Goal: Transaction & Acquisition: Book appointment/travel/reservation

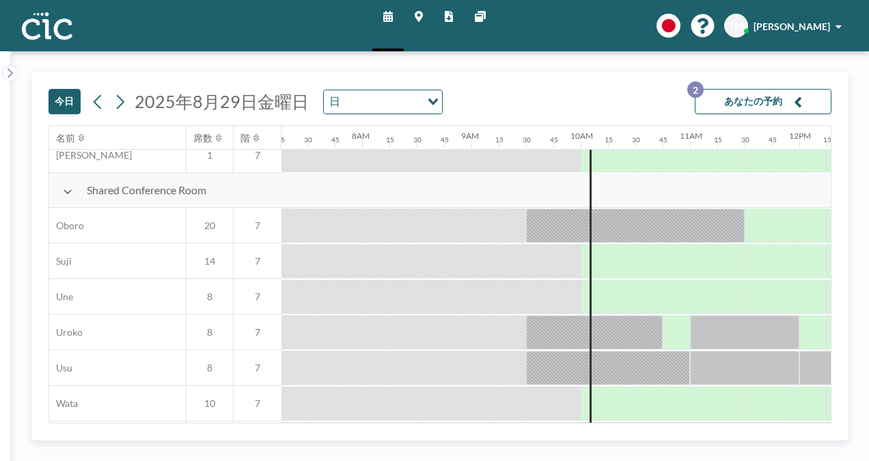
scroll to position [971, 794]
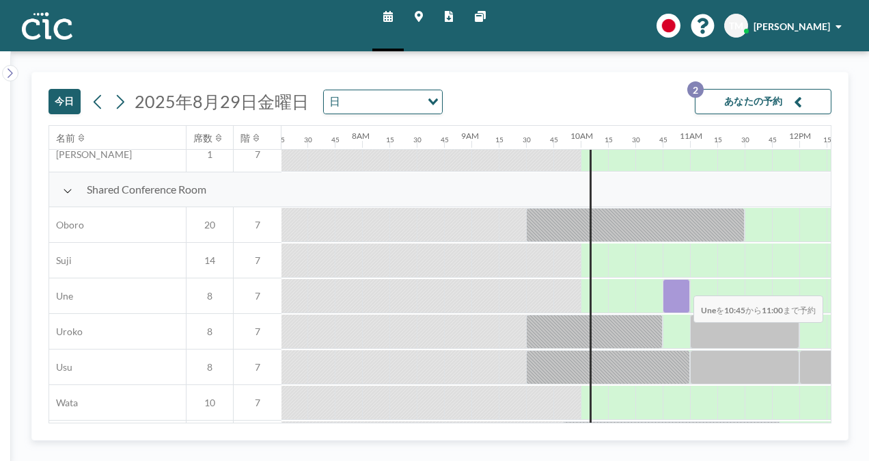
click at [683, 285] on div at bounding box center [676, 296] width 27 height 34
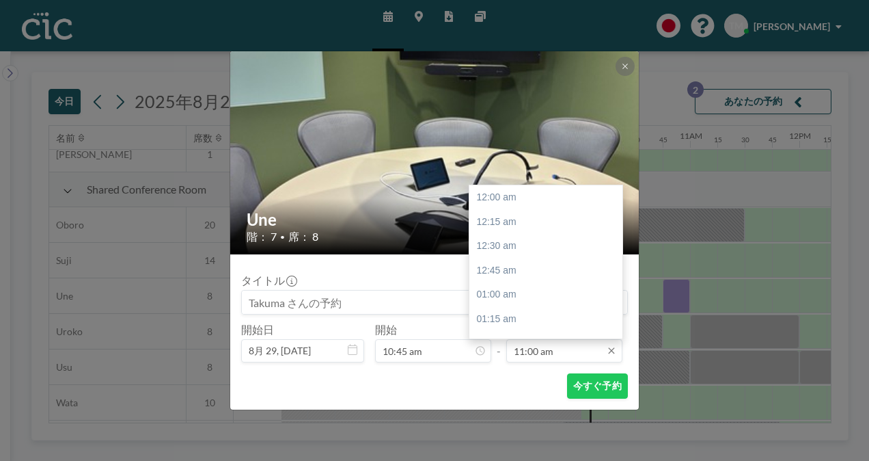
scroll to position [1070, 0]
click at [535, 300] on div "12:00 pm" at bounding box center [549, 295] width 160 height 25
click at [519, 224] on div "12:15 pm" at bounding box center [549, 221] width 160 height 25
type input "12:15 pm"
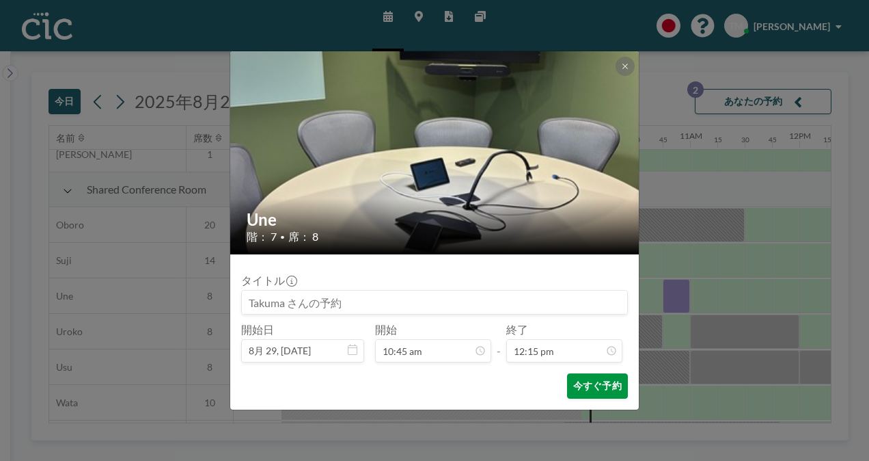
scroll to position [1192, 0]
click at [599, 383] on button "今すぐ予約" at bounding box center [597, 385] width 61 height 25
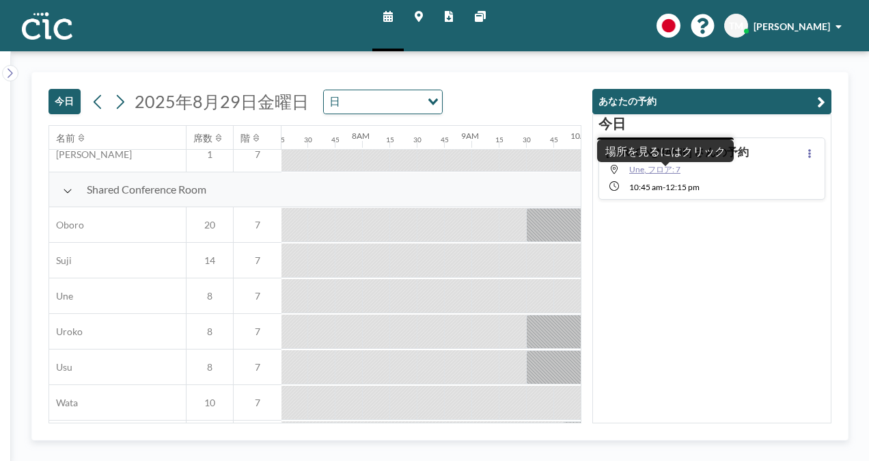
click at [655, 170] on span "Une, フロア: 7" at bounding box center [654, 169] width 51 height 10
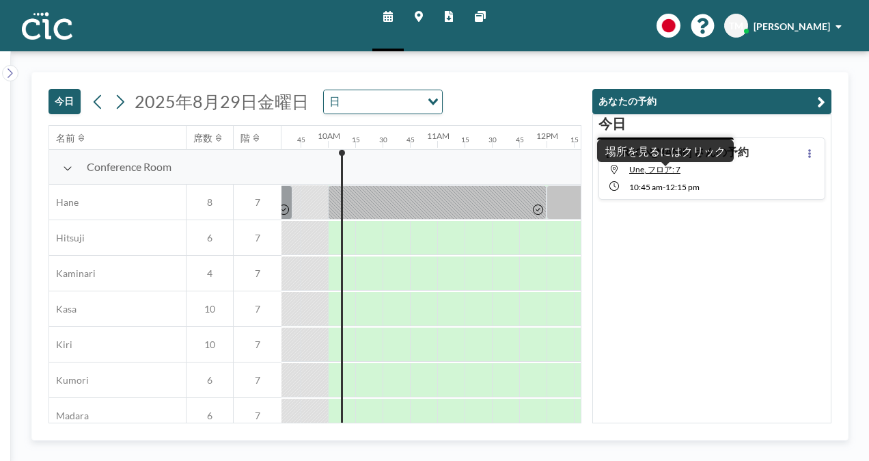
scroll to position [0, 1066]
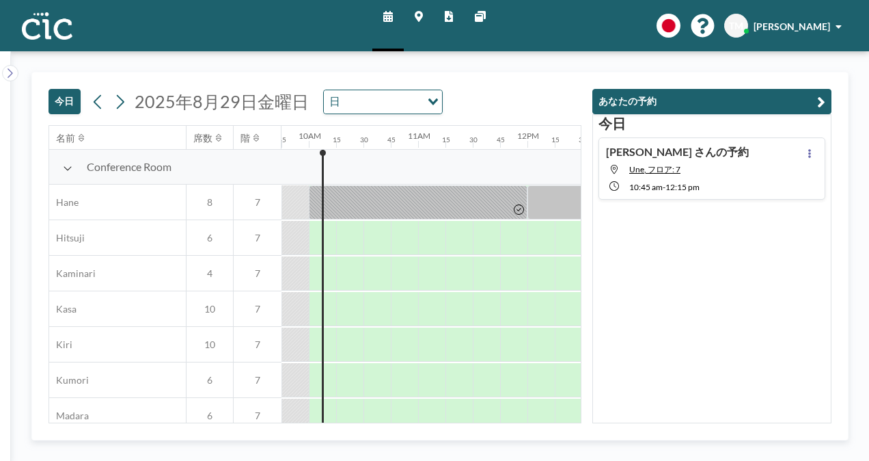
click at [649, 187] on span "10:45 AM" at bounding box center [645, 187] width 33 height 10
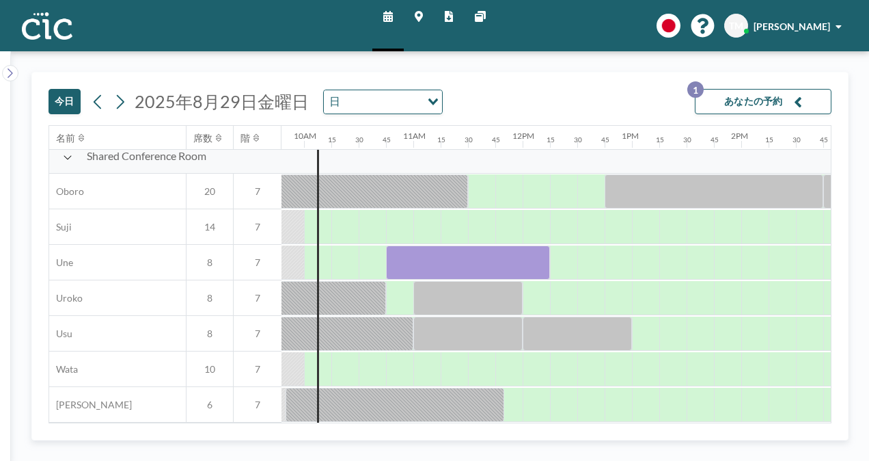
scroll to position [1010, 1069]
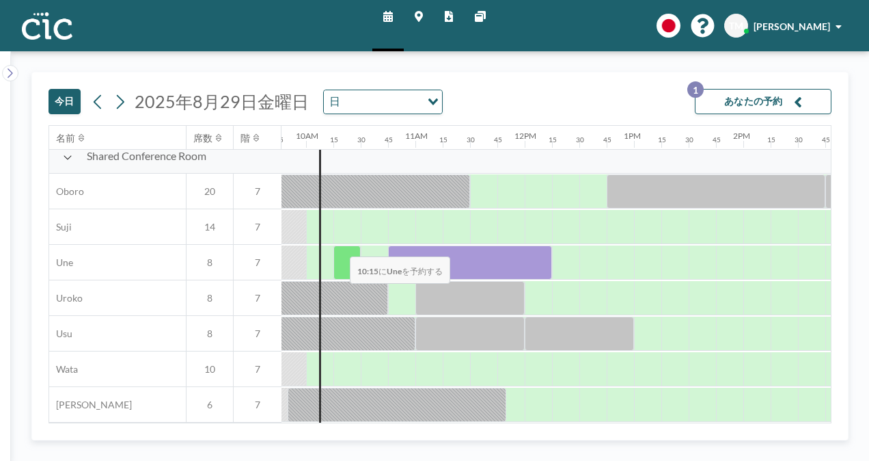
click at [339, 246] on div at bounding box center [346, 262] width 27 height 34
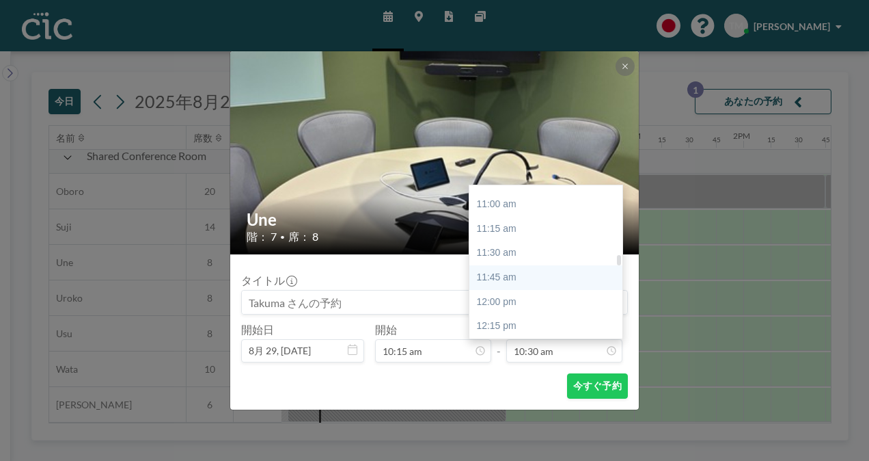
scroll to position [1065, 0]
click at [500, 325] on div "12:15 pm" at bounding box center [549, 324] width 160 height 25
type input "12:15 pm"
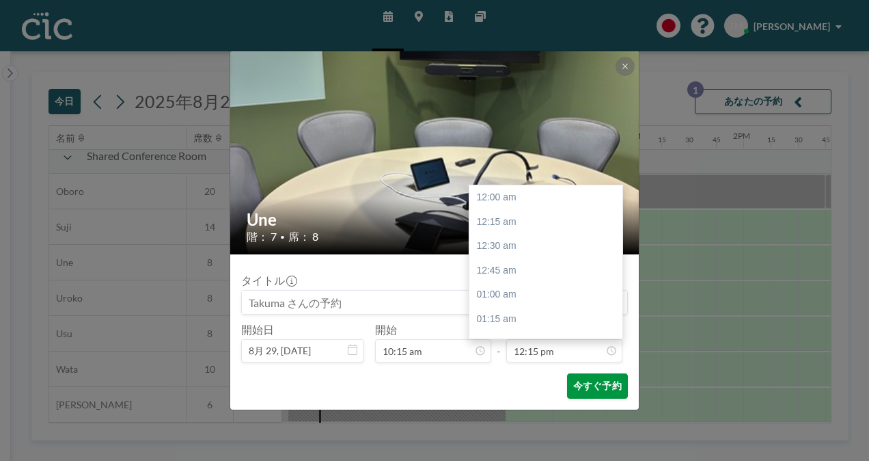
scroll to position [1192, 0]
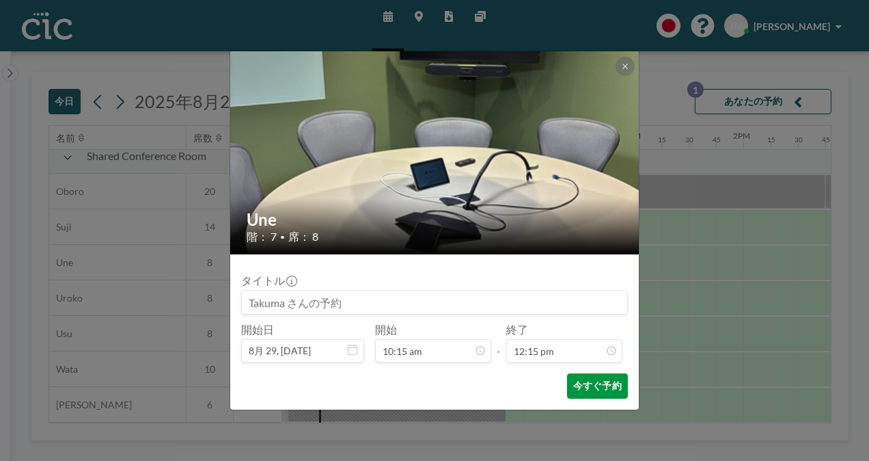
click at [589, 387] on button "今すぐ予約" at bounding box center [597, 385] width 61 height 25
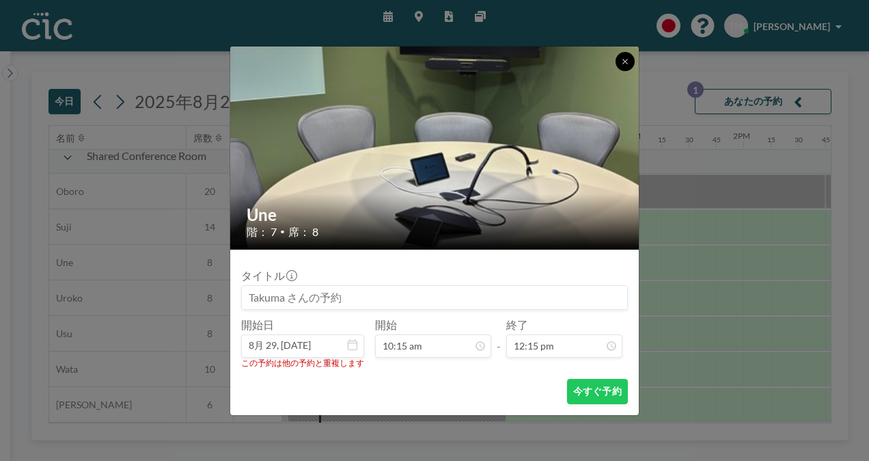
click at [625, 61] on icon at bounding box center [625, 61] width 5 height 5
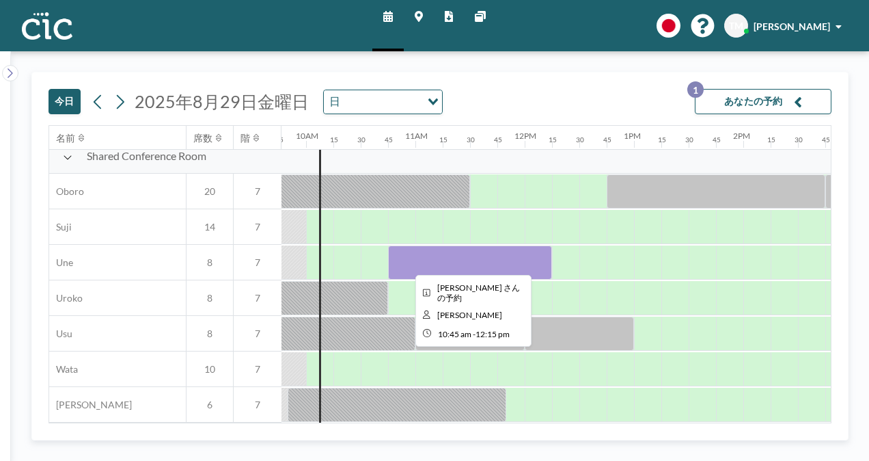
click at [408, 251] on div at bounding box center [470, 262] width 164 height 34
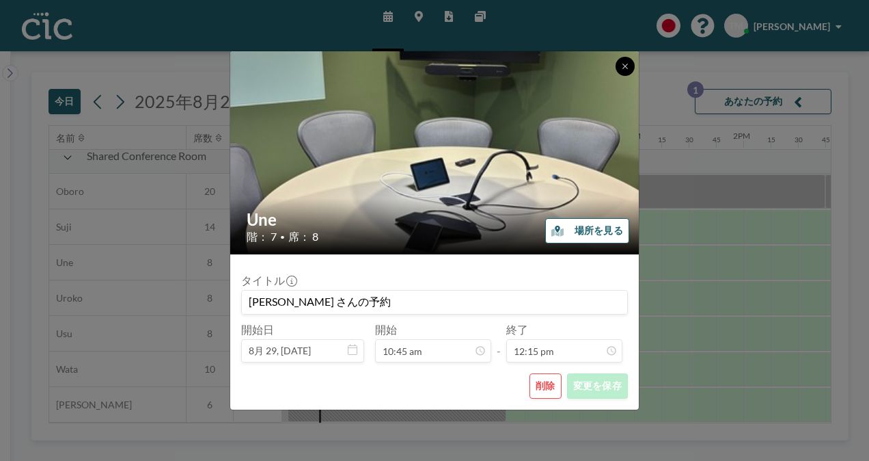
click at [626, 71] on button at bounding box center [625, 66] width 19 height 19
